Goal: Check status: Check status

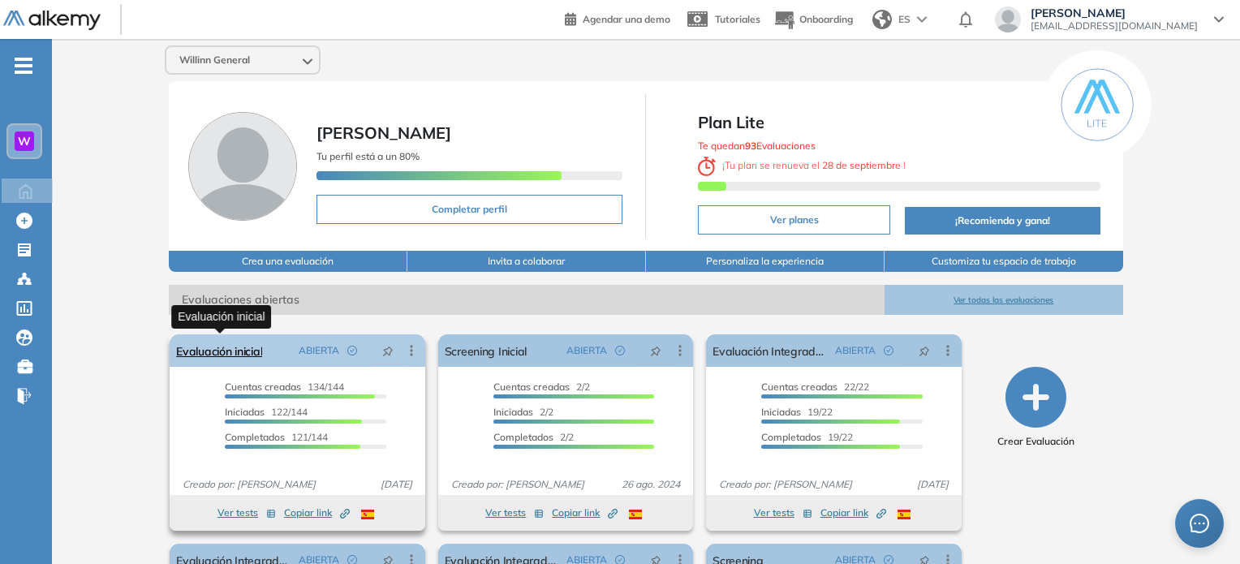
click at [210, 356] on link "Evaluación inicial" at bounding box center [219, 350] width 86 height 32
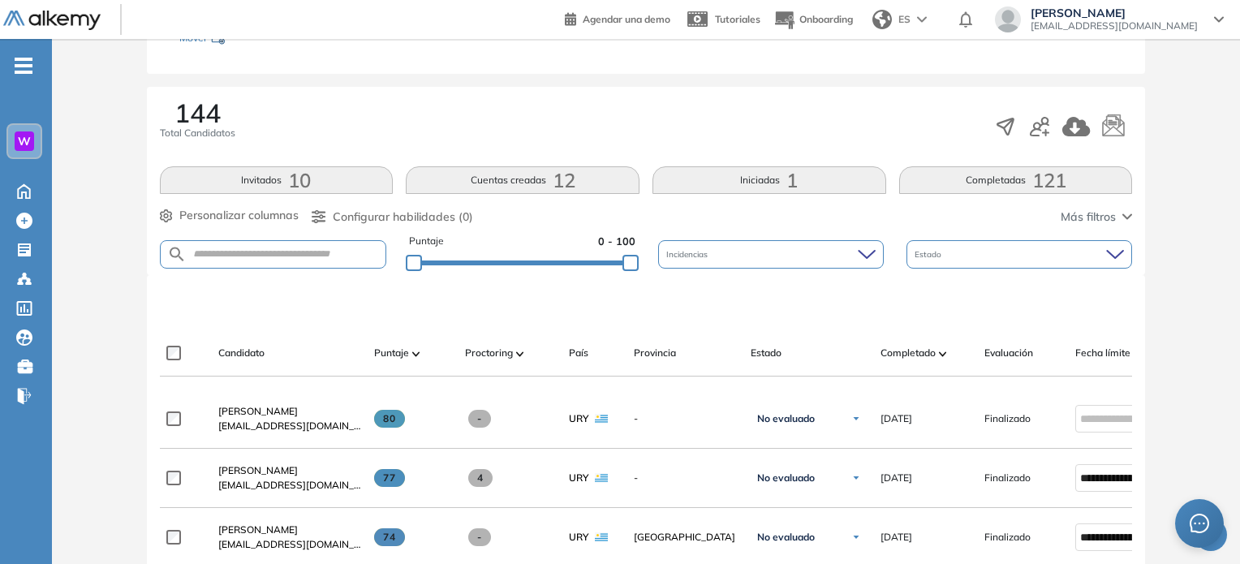
scroll to position [221, 0]
click at [917, 348] on span "Completado" at bounding box center [908, 352] width 55 height 15
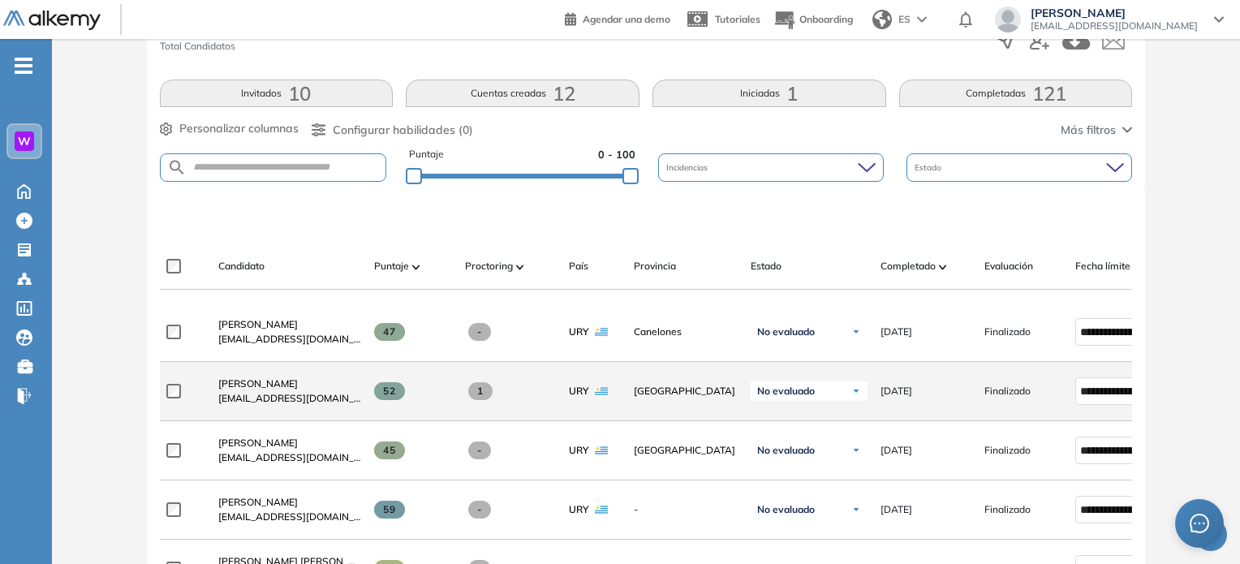
scroll to position [299, 0]
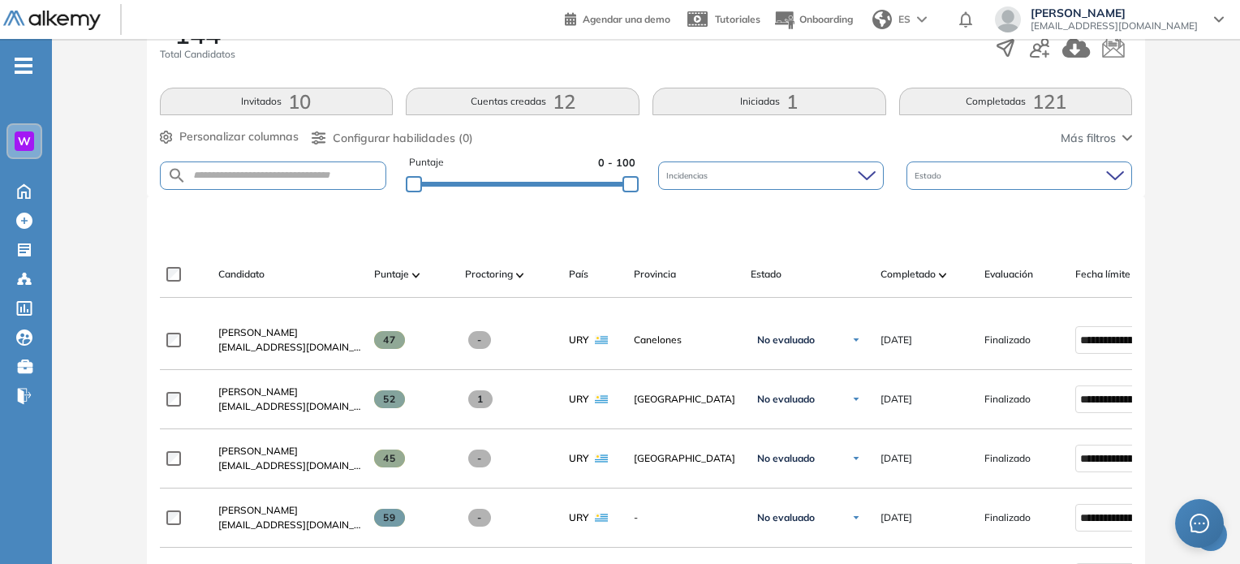
click at [778, 101] on button "Iniciadas 1" at bounding box center [770, 102] width 234 height 28
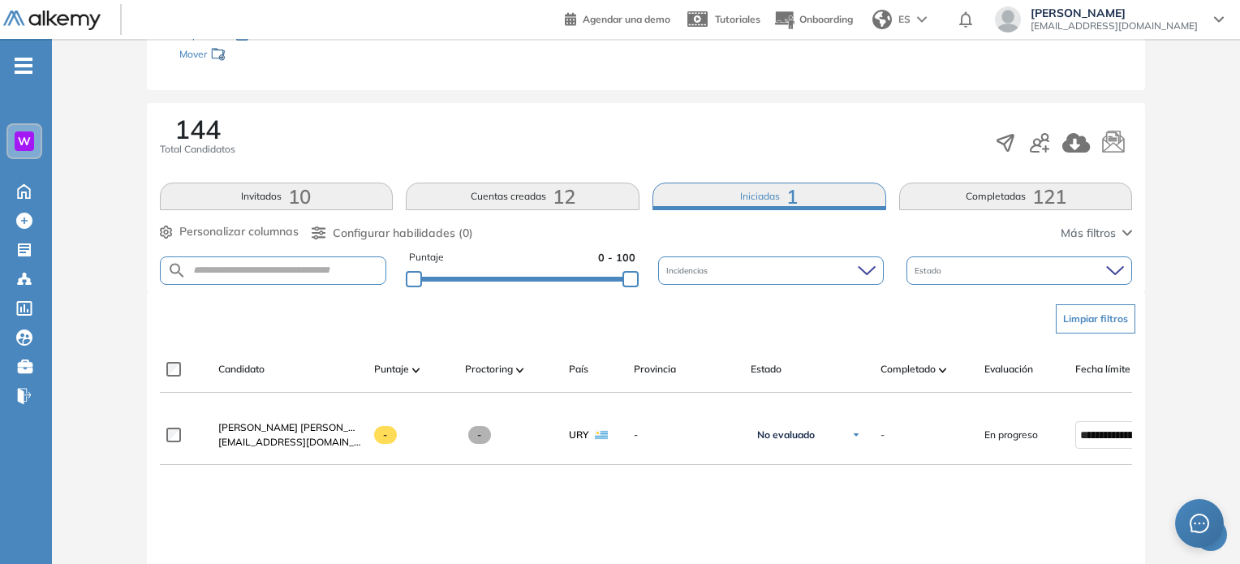
click at [574, 209] on button "Cuentas creadas 12" at bounding box center [523, 197] width 234 height 28
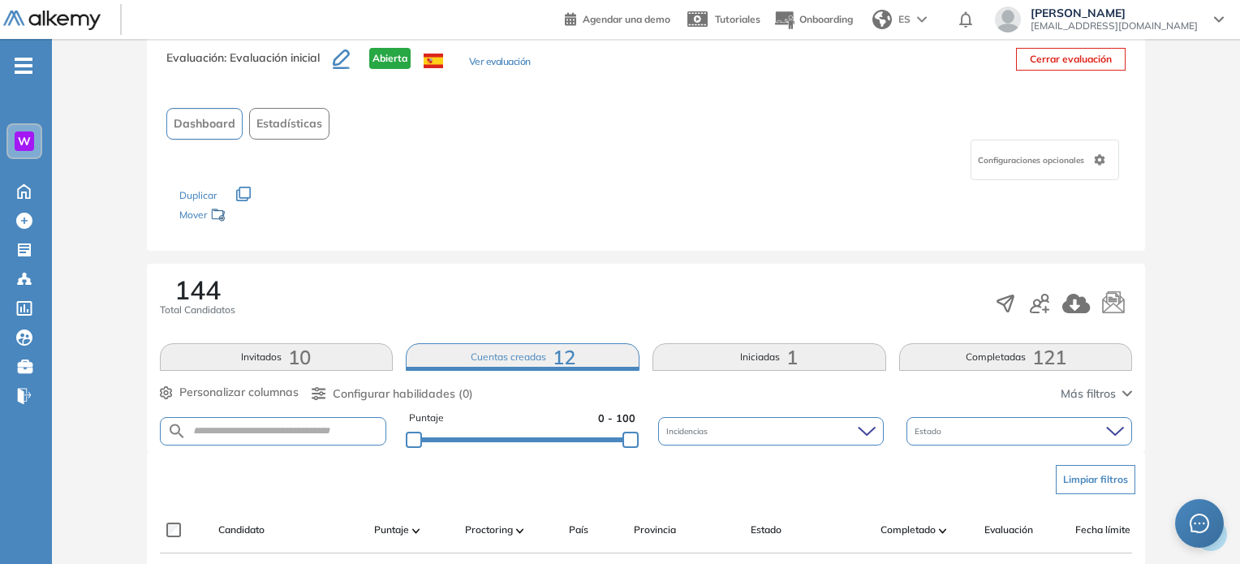
scroll to position [204, 0]
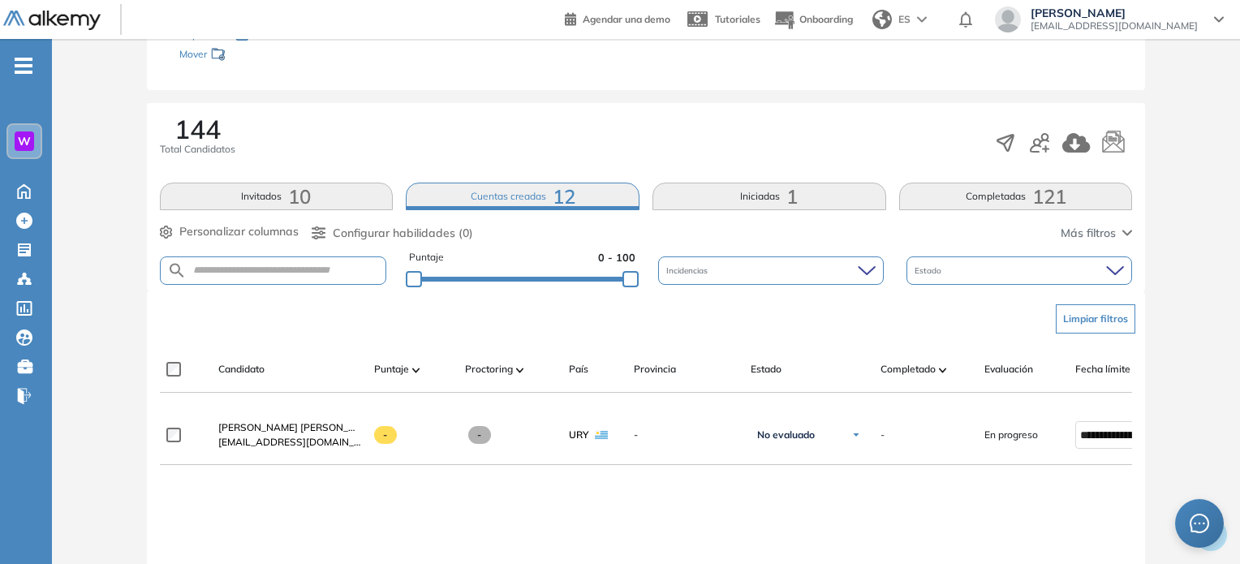
click at [955, 200] on button "Completadas 121" at bounding box center [1016, 197] width 234 height 28
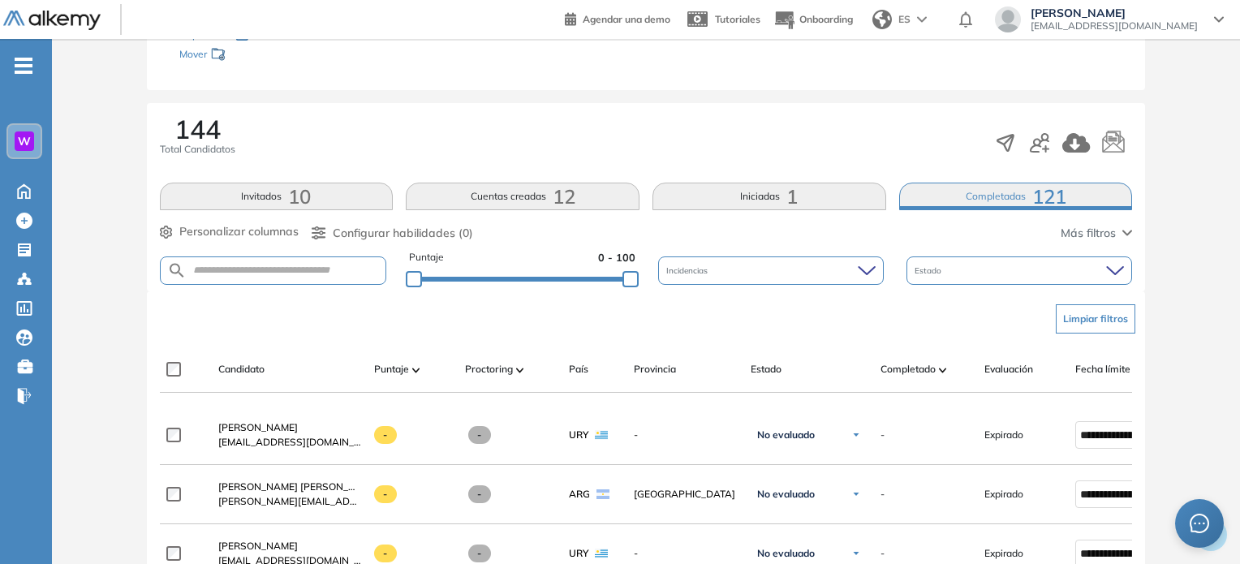
click at [291, 196] on span "10" at bounding box center [299, 196] width 23 height 0
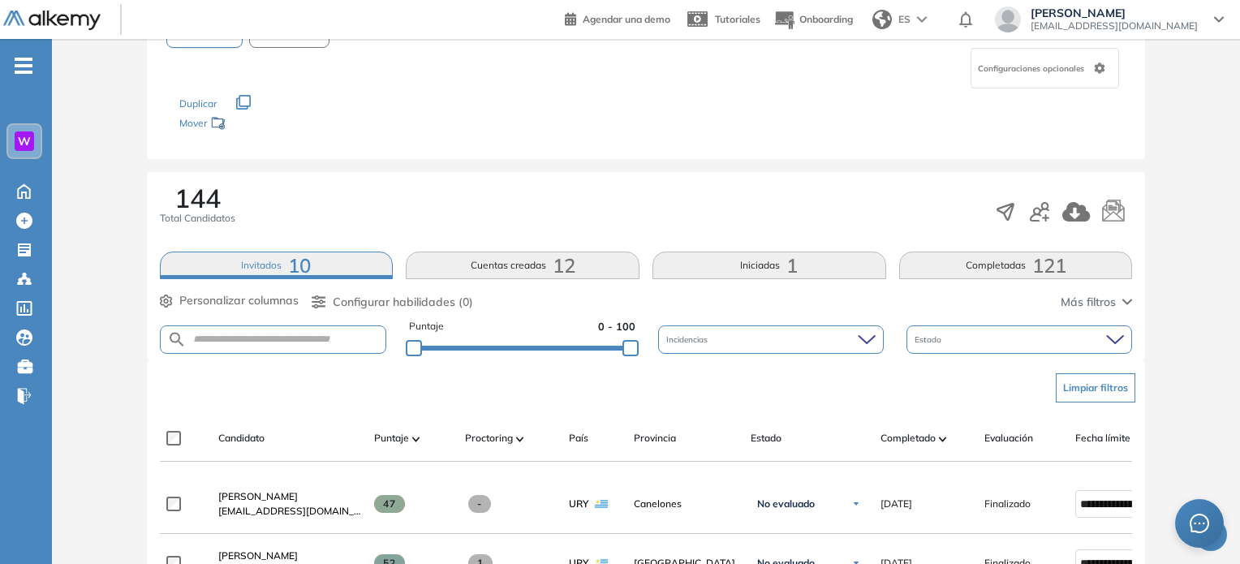
scroll to position [136, 0]
click at [977, 248] on div "144 Total Candidatos Invitados 10 Cuentas creadas 12 Iniciadas 1 Completadas 12…" at bounding box center [646, 264] width 999 height 188
click at [971, 253] on button "Completadas 121" at bounding box center [1016, 264] width 234 height 28
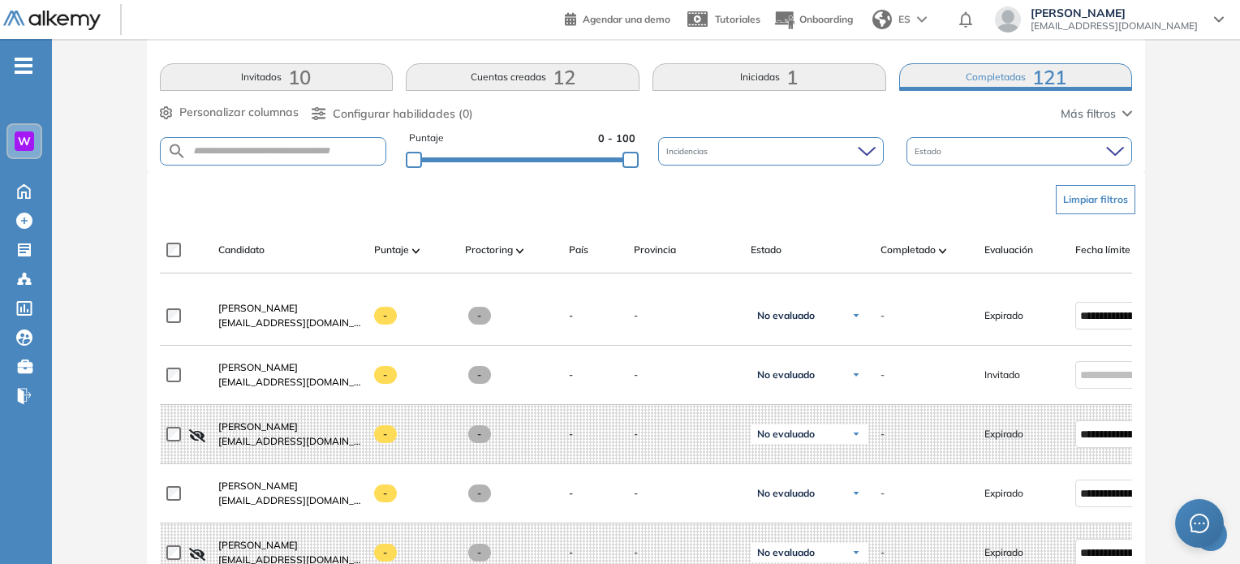
scroll to position [328, 0]
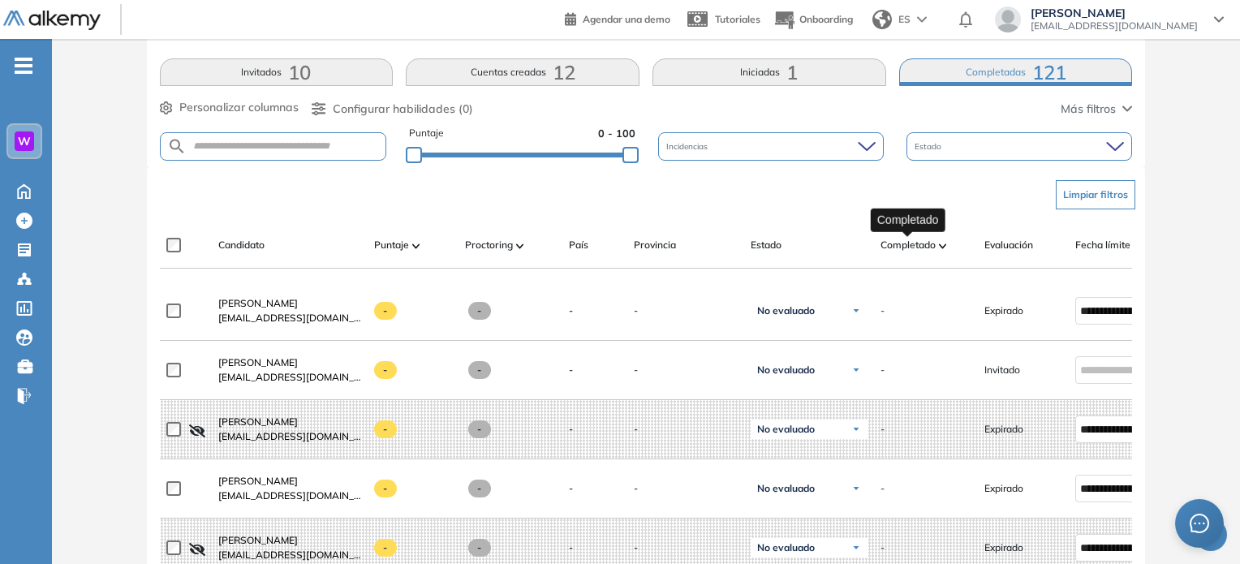
click at [920, 241] on span "Completado" at bounding box center [908, 245] width 55 height 15
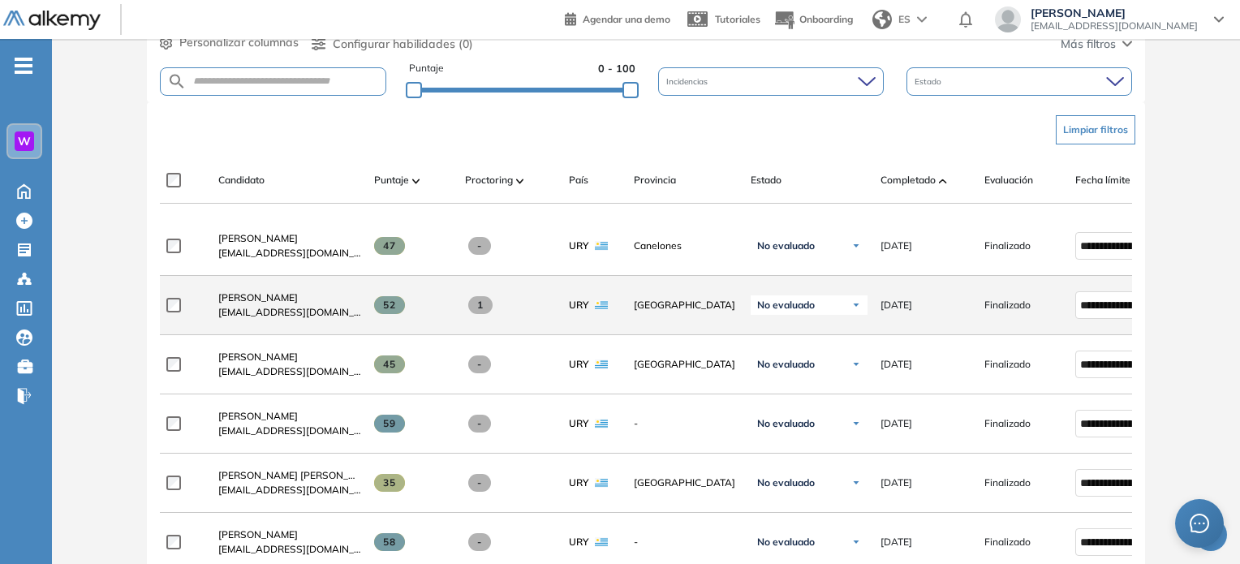
scroll to position [407, 0]
